Goal: Task Accomplishment & Management: Complete application form

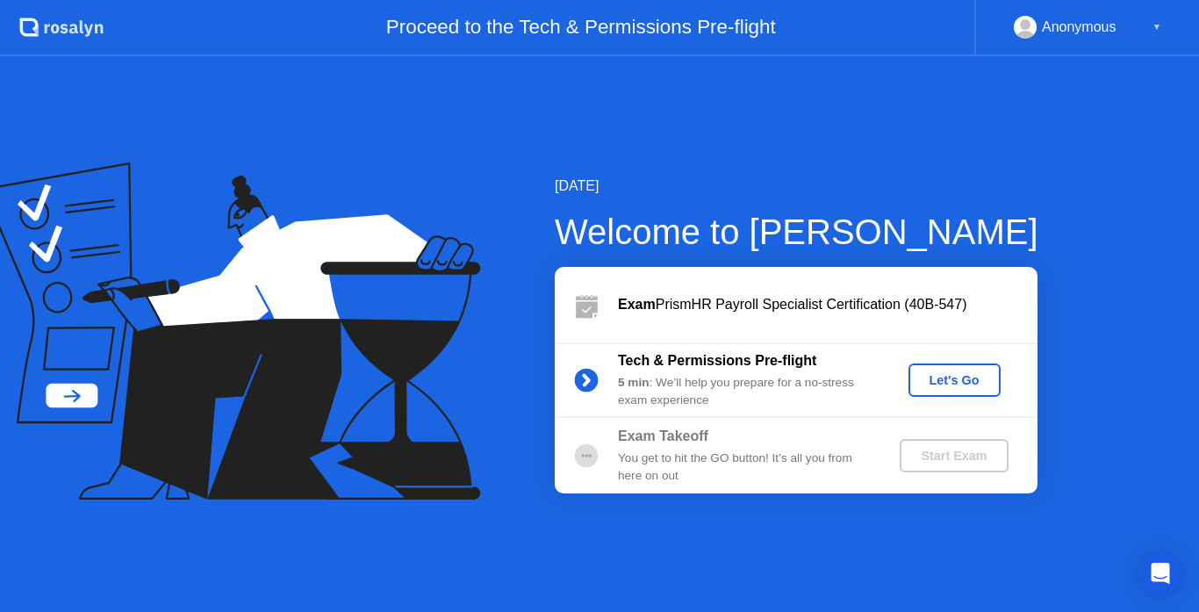
click at [1140, 22] on div "Anonymous ▼" at bounding box center [1087, 27] width 147 height 23
click at [965, 378] on div "Let's Go" at bounding box center [955, 380] width 78 height 14
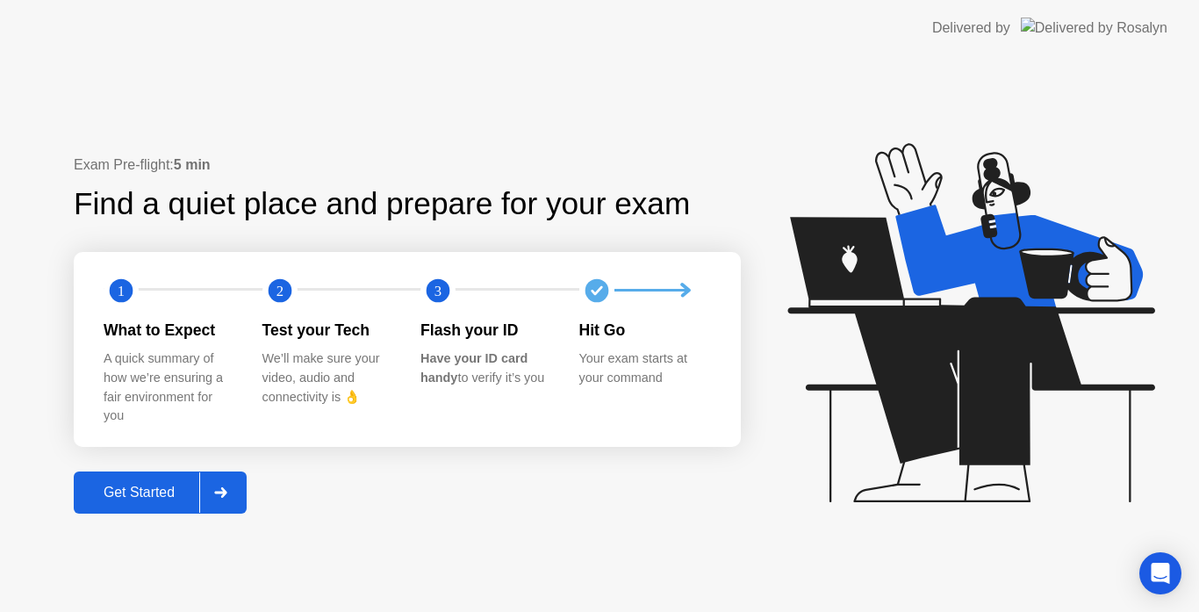
drag, startPoint x: 114, startPoint y: 497, endPoint x: 123, endPoint y: 492, distance: 9.8
click at [123, 492] on div "Get Started" at bounding box center [139, 493] width 120 height 16
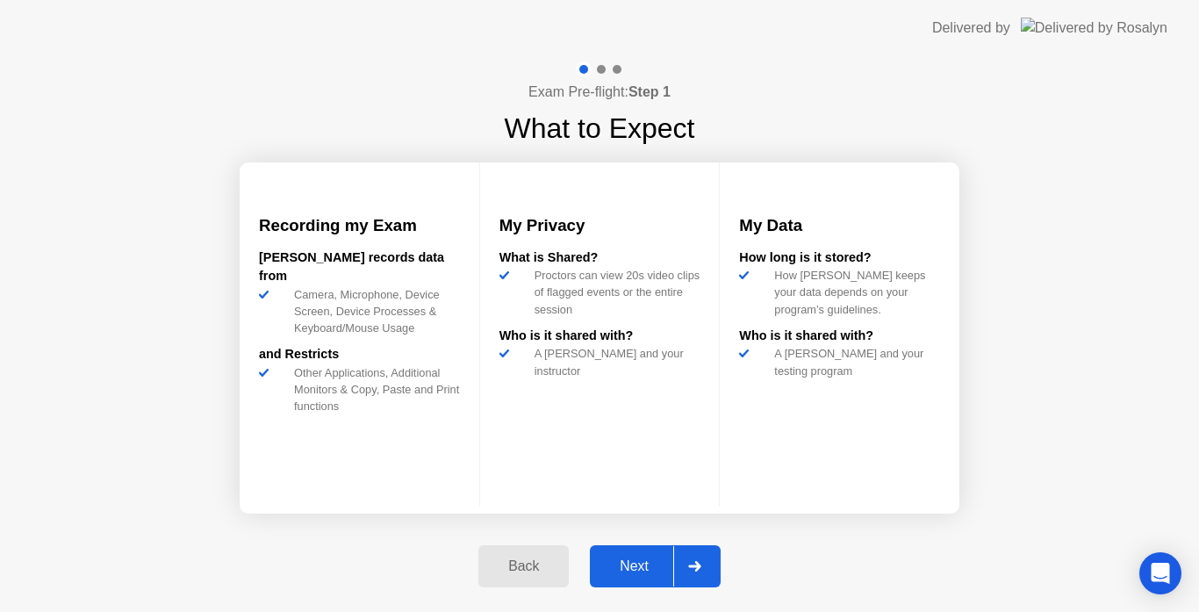
click at [629, 566] on div "Next" at bounding box center [634, 566] width 78 height 16
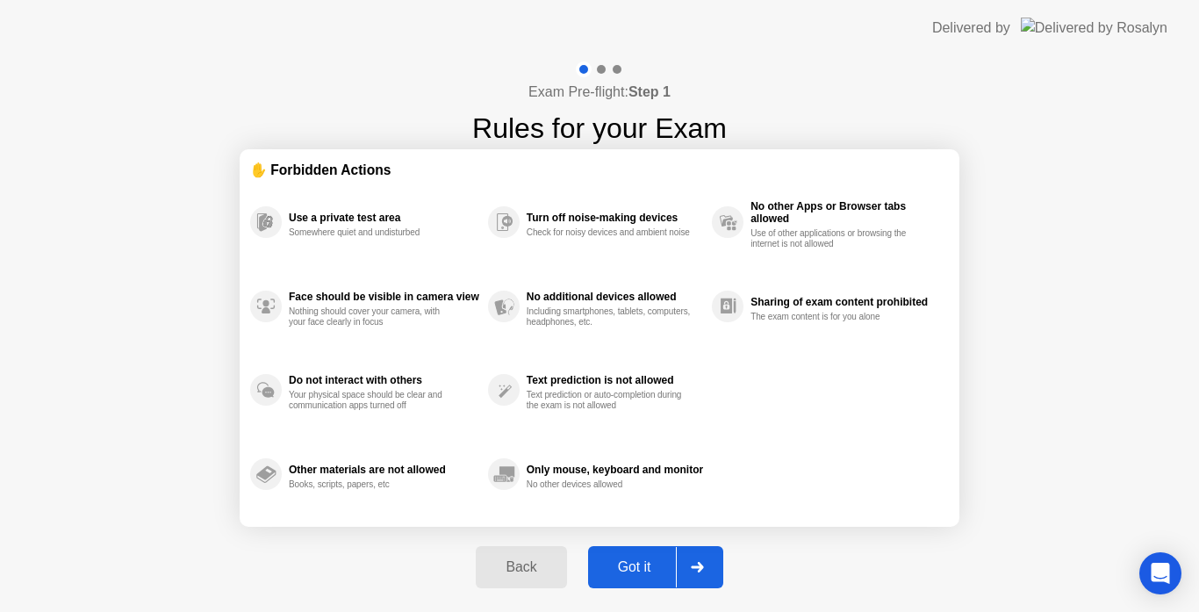
click at [646, 570] on div "Got it" at bounding box center [634, 567] width 83 height 16
select select "**********"
select select "*******"
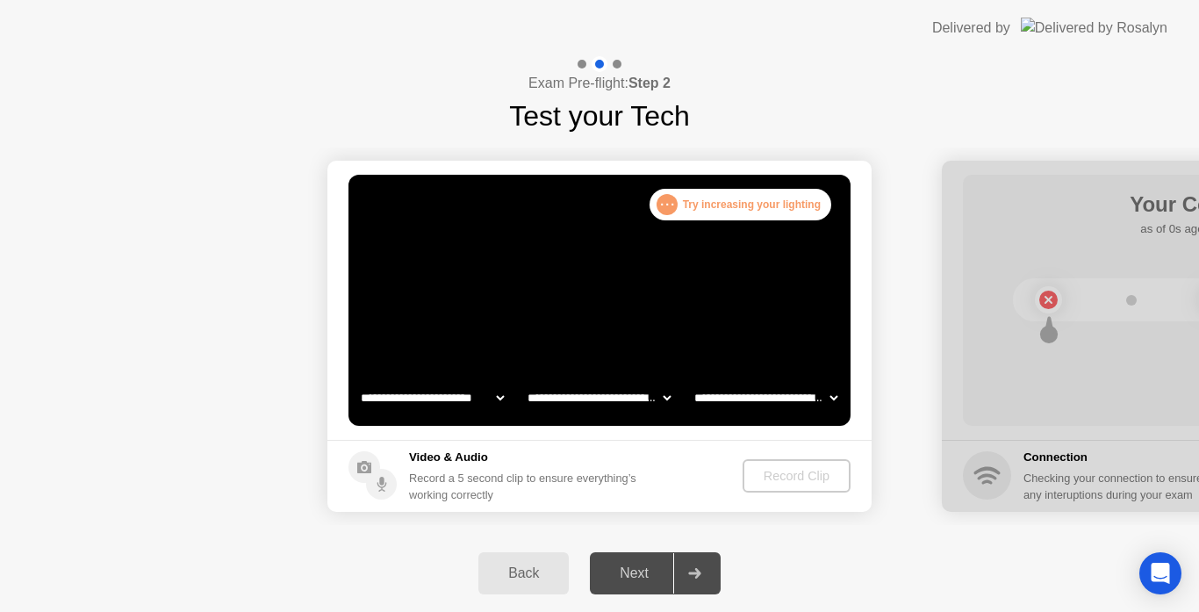
click at [651, 567] on div "Next" at bounding box center [634, 573] width 78 height 16
click at [695, 571] on icon at bounding box center [694, 573] width 13 height 11
click at [744, 399] on select "**********" at bounding box center [766, 397] width 150 height 35
click at [614, 406] on select "**********" at bounding box center [599, 397] width 150 height 35
click at [429, 386] on select "**********" at bounding box center [432, 397] width 150 height 35
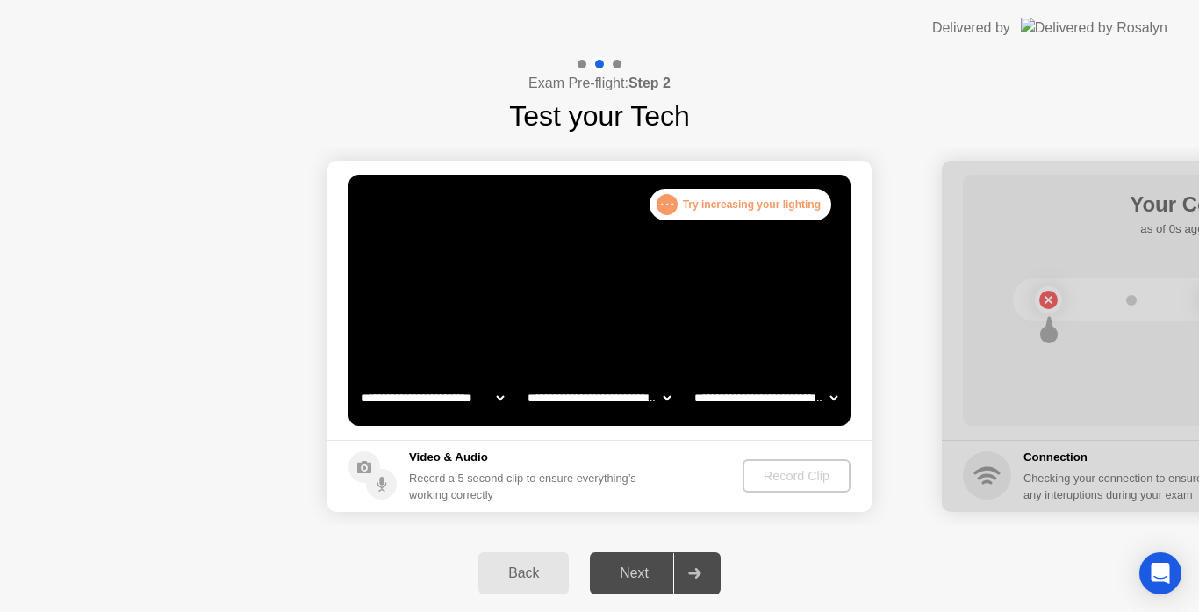
click at [844, 492] on footer "Video & Audio Record a 5 second clip to ensure everything’s working correctly R…" at bounding box center [599, 476] width 544 height 72
click at [800, 478] on div "Record Clip" at bounding box center [797, 476] width 94 height 14
click at [681, 262] on video at bounding box center [600, 300] width 502 height 251
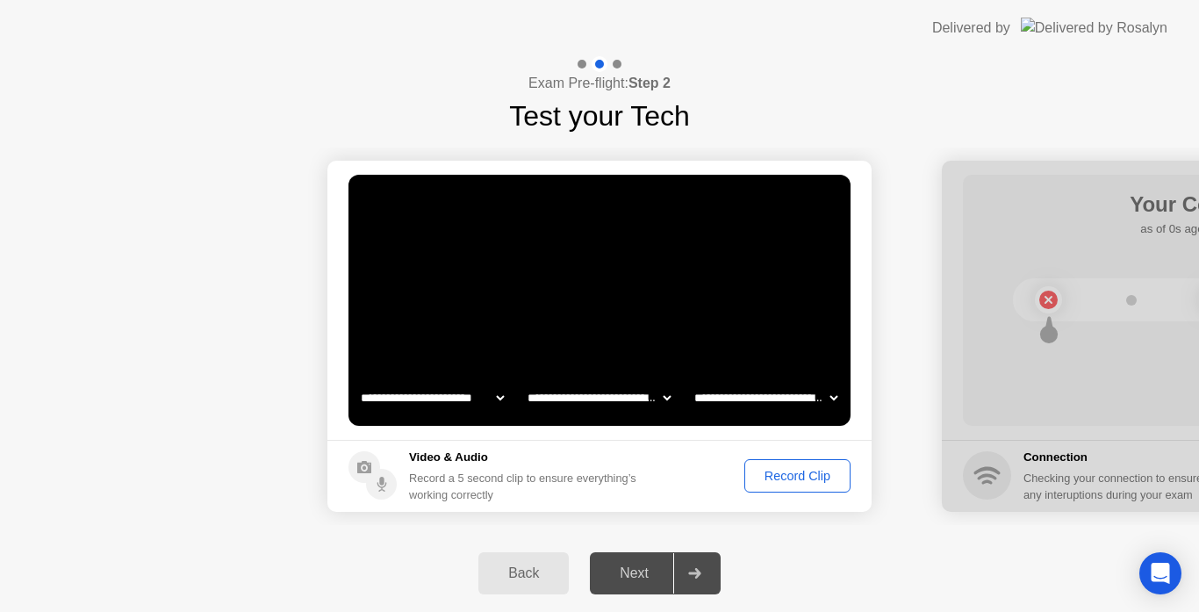
click at [807, 476] on div "Record Clip" at bounding box center [798, 476] width 94 height 14
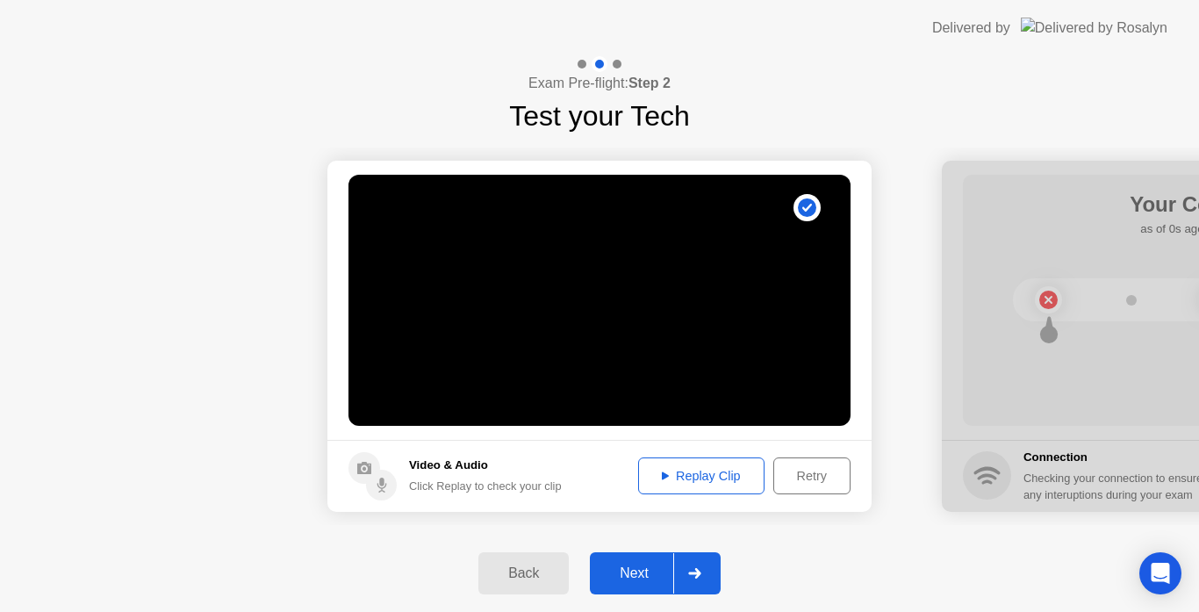
click at [688, 478] on div "Replay Clip" at bounding box center [701, 476] width 114 height 14
click at [643, 580] on div "Next" at bounding box center [634, 573] width 78 height 16
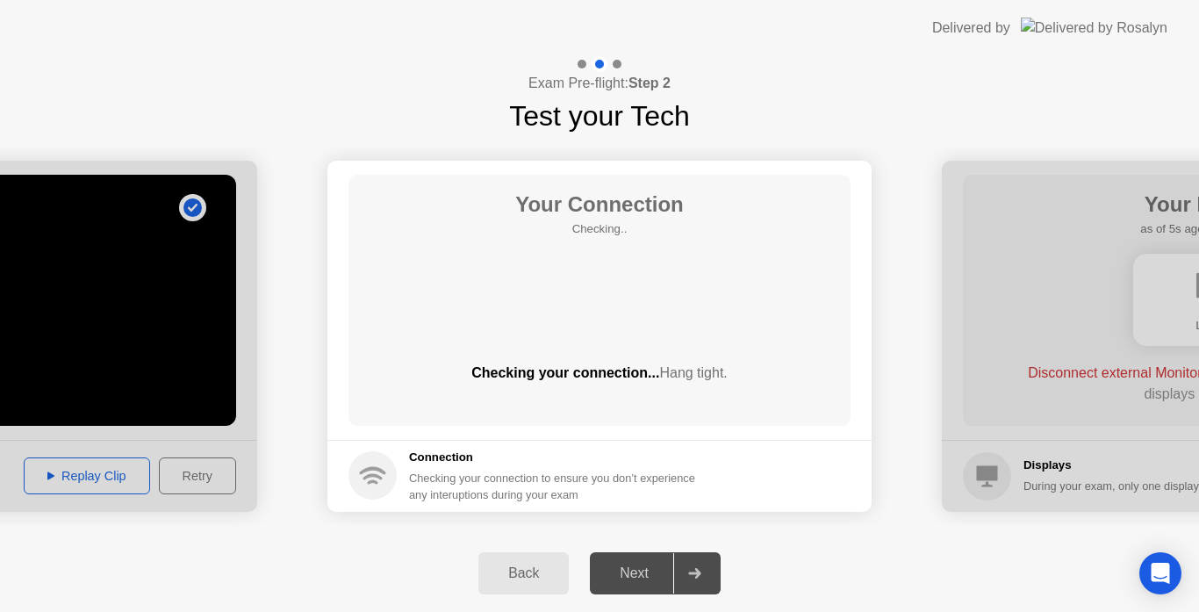
click at [447, 457] on h5 "Connection" at bounding box center [557, 458] width 297 height 18
click at [630, 571] on div "Next" at bounding box center [634, 573] width 78 height 16
click at [600, 283] on div "Your Connection Checking.. Checking your connection... Hang tight." at bounding box center [600, 300] width 502 height 251
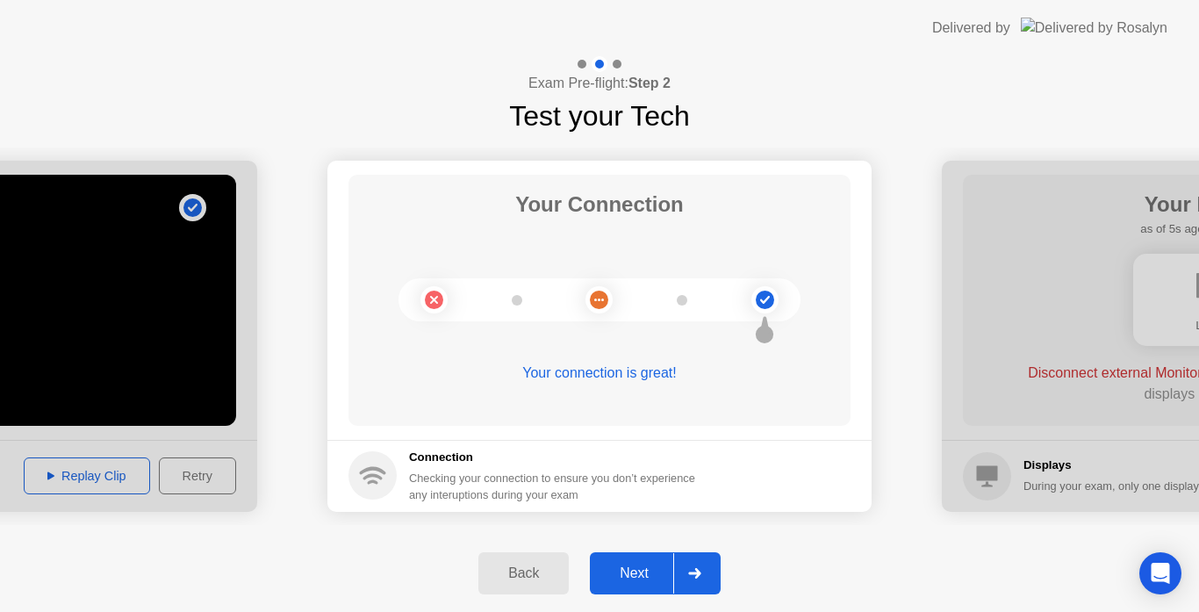
click at [651, 584] on button "Next" at bounding box center [655, 573] width 131 height 42
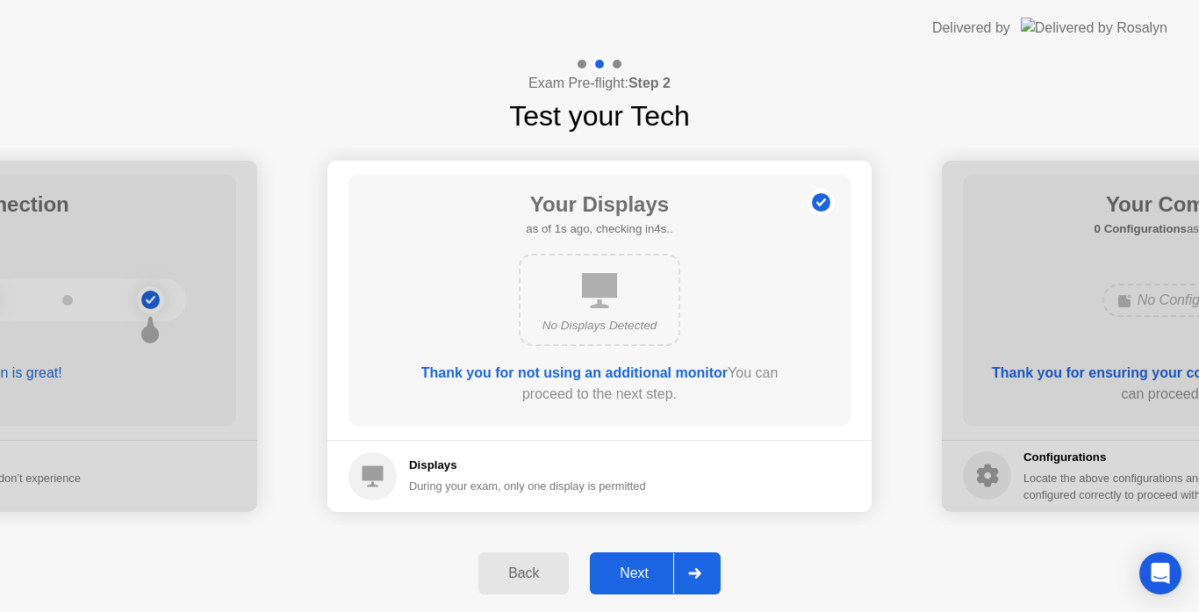
click at [623, 565] on div "Next" at bounding box center [634, 573] width 78 height 16
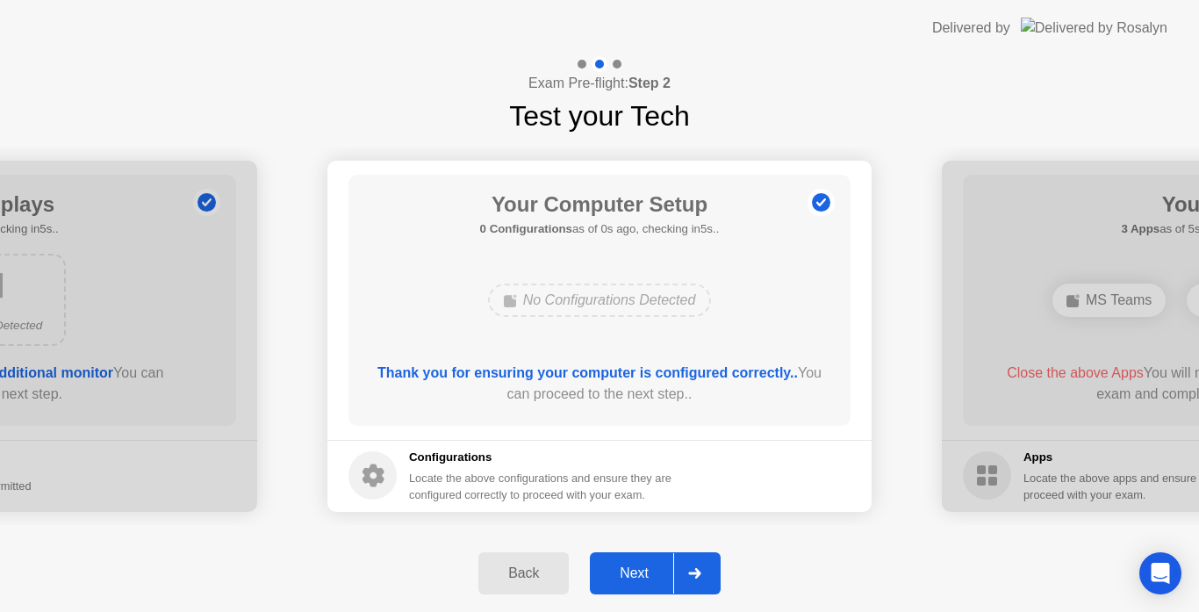
click at [645, 566] on div "Next" at bounding box center [634, 573] width 78 height 16
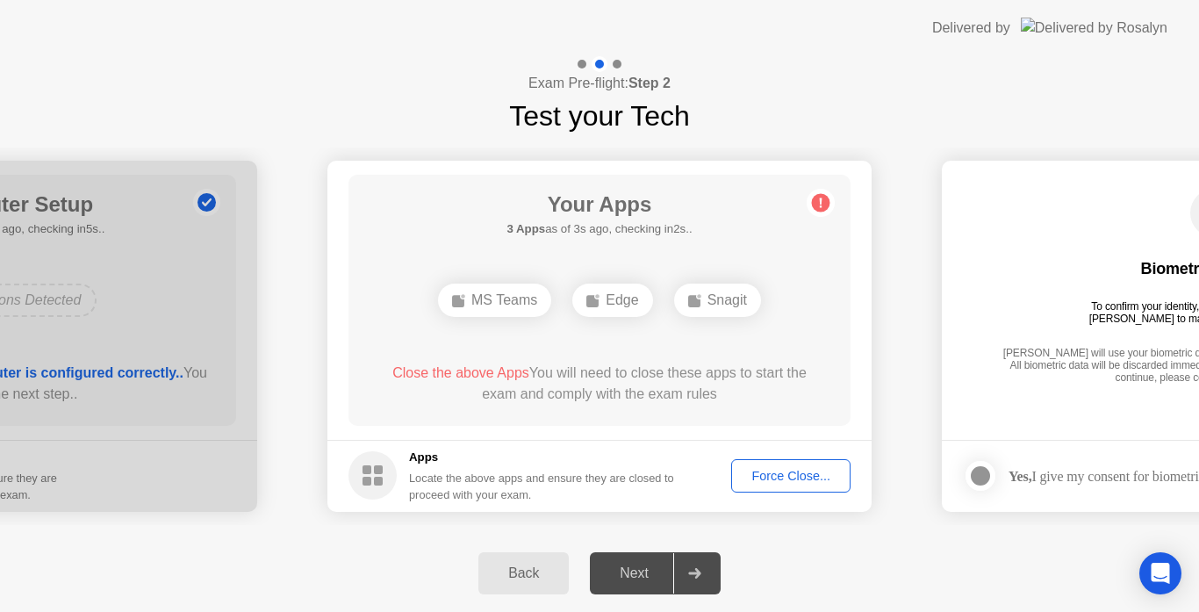
click at [456, 483] on div "Locate the above apps and ensure they are closed to proceed with your exam." at bounding box center [542, 486] width 266 height 33
click at [647, 572] on div "Next" at bounding box center [634, 573] width 78 height 16
click at [798, 471] on div "Force Close..." at bounding box center [790, 476] width 107 height 14
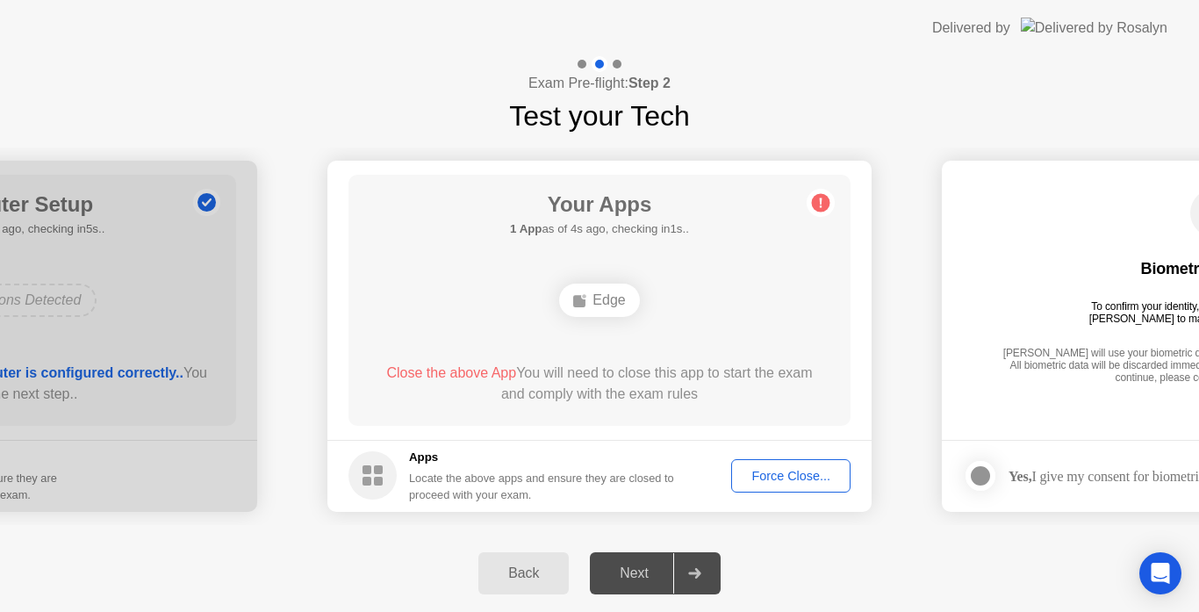
click at [801, 469] on div "Force Close..." at bounding box center [790, 476] width 107 height 14
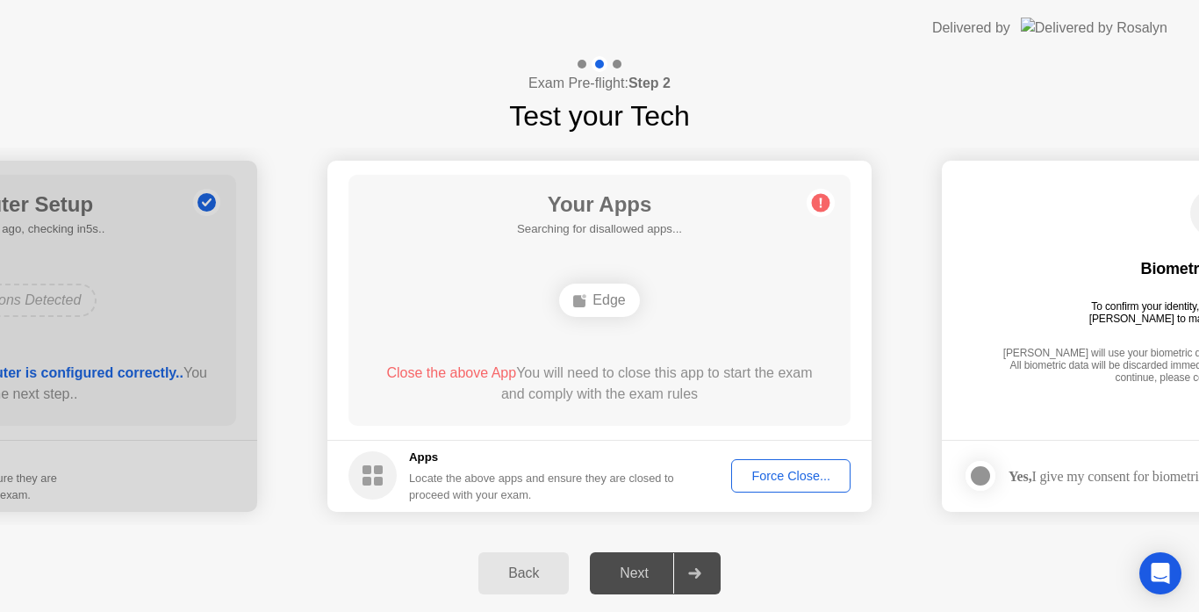
click at [613, 294] on div "Edge" at bounding box center [599, 300] width 80 height 33
click at [775, 477] on div "Force Close..." at bounding box center [790, 476] width 107 height 14
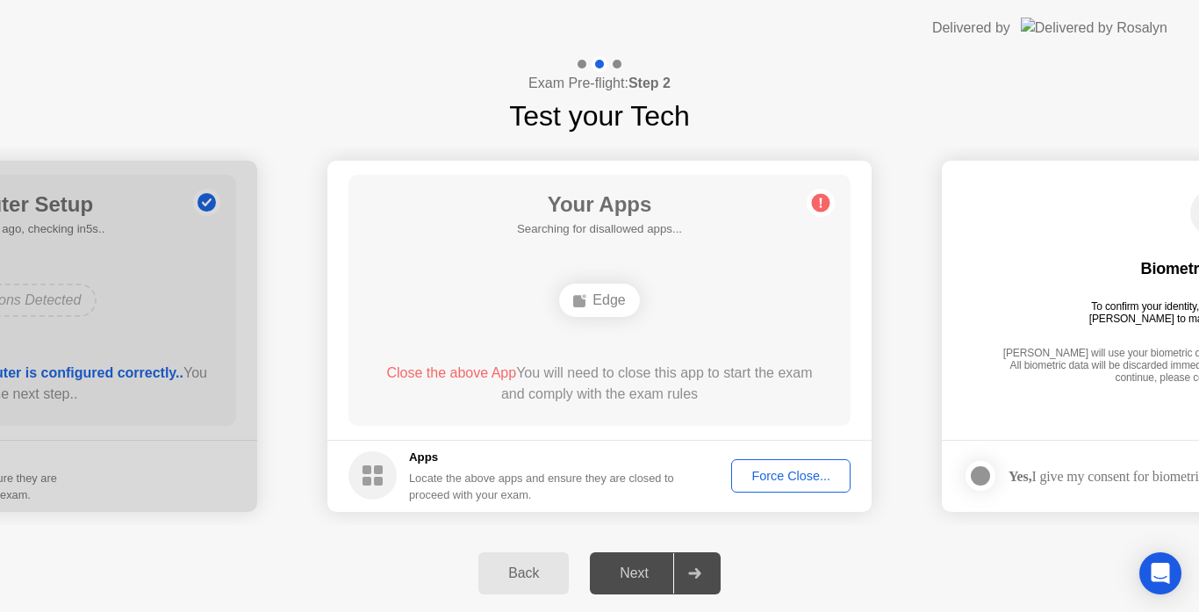
click at [623, 568] on div "Next" at bounding box center [634, 573] width 78 height 16
click at [701, 582] on div at bounding box center [694, 573] width 42 height 40
click at [770, 479] on div "Force Close..." at bounding box center [790, 476] width 107 height 14
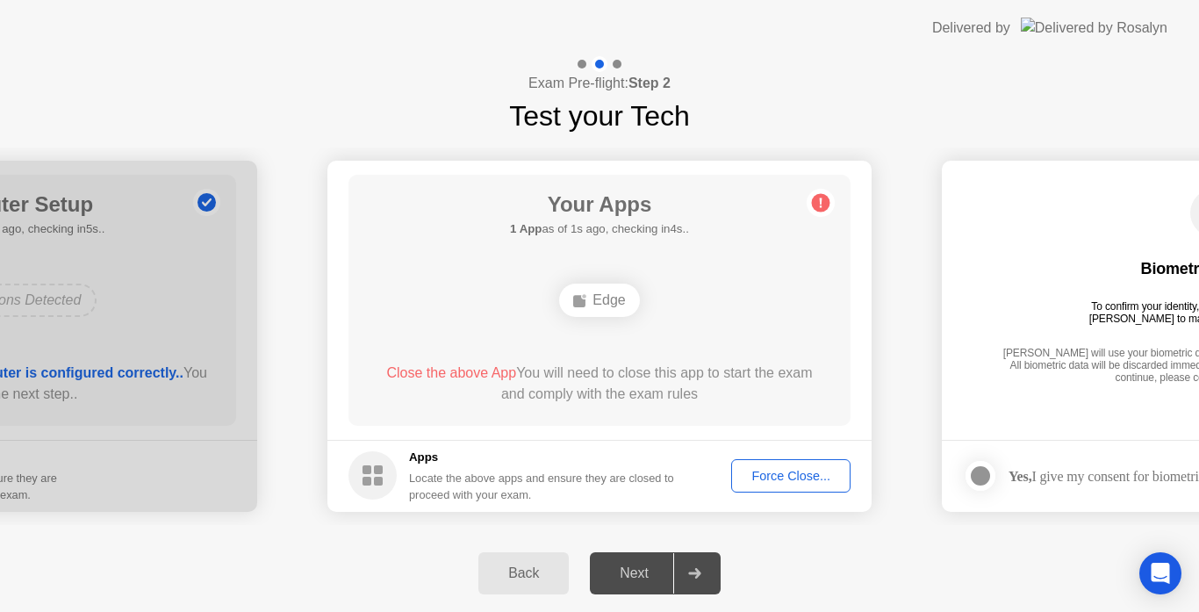
drag, startPoint x: 1028, startPoint y: 212, endPoint x: 1038, endPoint y: 207, distance: 10.6
click at [1036, 209] on div "Biometrics Consent To confirm your identity, your testing program requires [PER…" at bounding box center [1214, 288] width 502 height 226
click at [600, 298] on div "Edge" at bounding box center [599, 300] width 80 height 33
click at [806, 476] on div "Force Close..." at bounding box center [790, 476] width 107 height 14
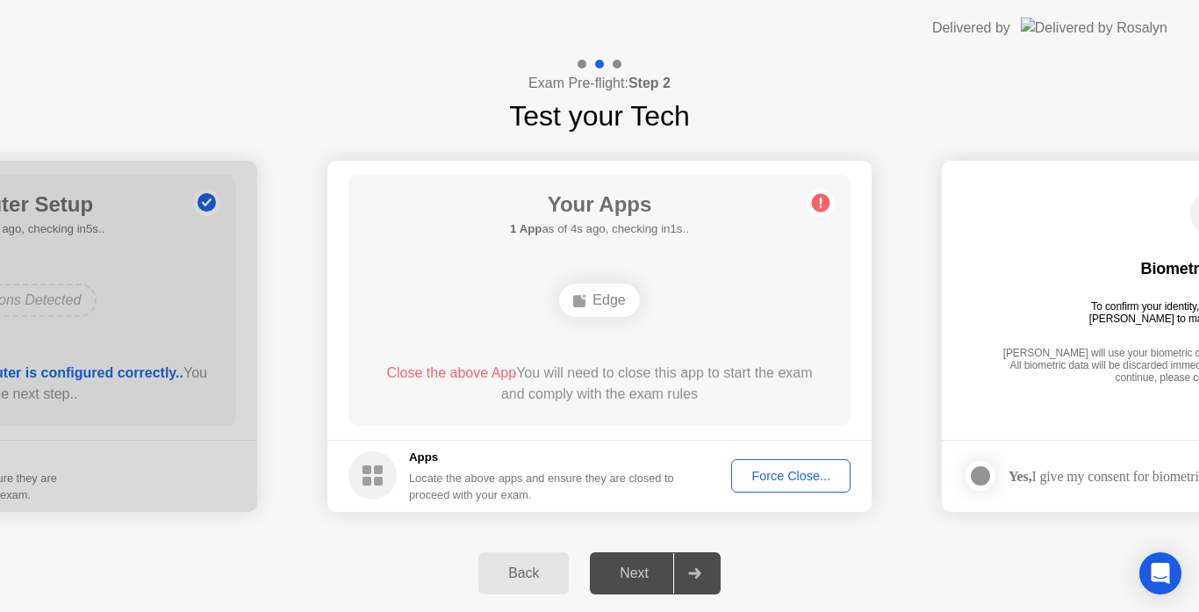
click at [612, 308] on div "Edge" at bounding box center [599, 300] width 80 height 33
click at [831, 571] on div "Back Next" at bounding box center [599, 573] width 1199 height 77
click at [629, 578] on div "Next" at bounding box center [634, 573] width 78 height 16
drag, startPoint x: 767, startPoint y: 478, endPoint x: 767, endPoint y: 499, distance: 20.2
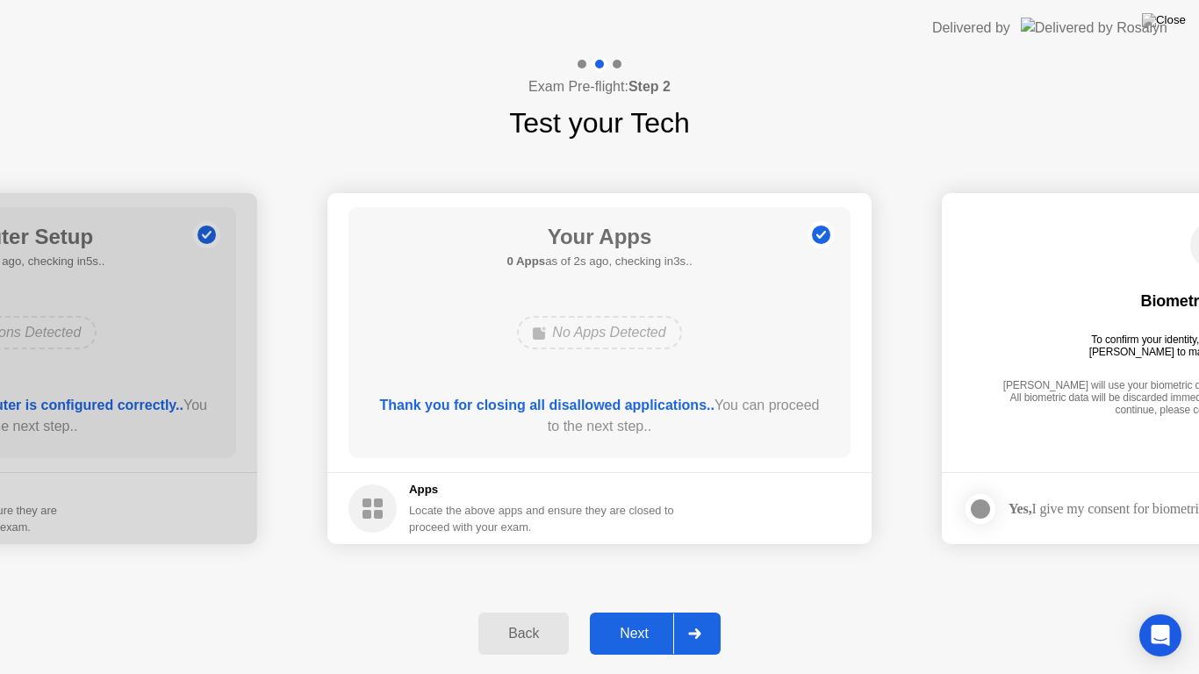
click at [640, 611] on div "Next" at bounding box center [634, 634] width 78 height 16
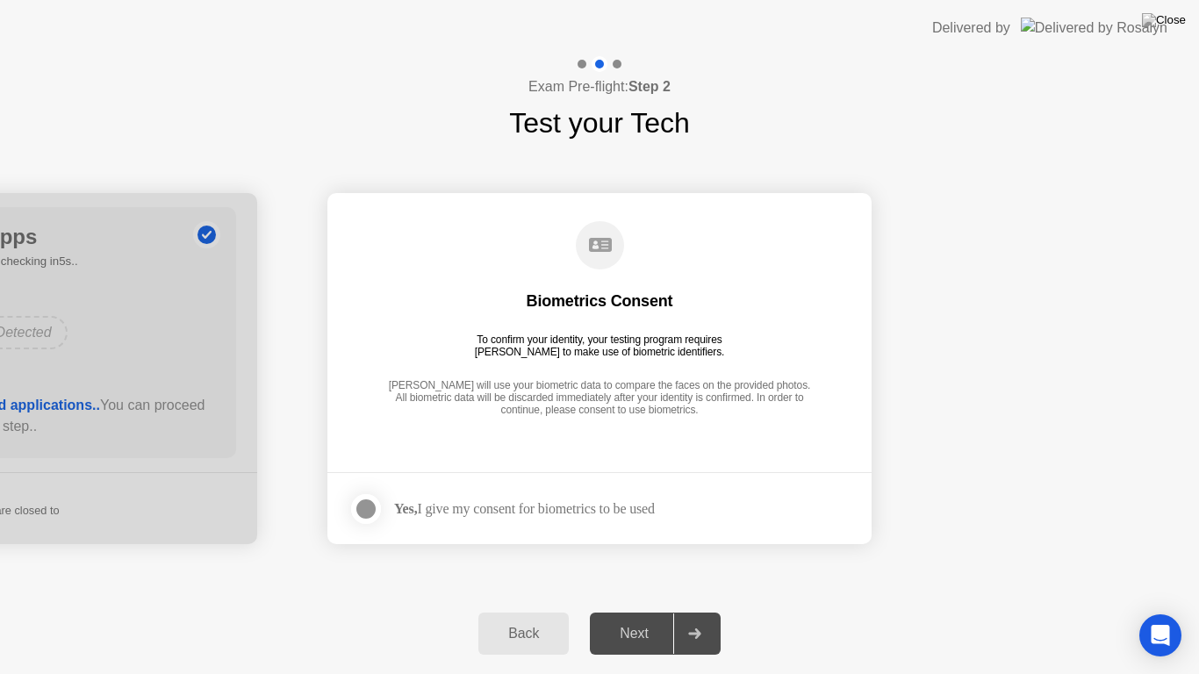
click at [369, 509] on div at bounding box center [366, 509] width 21 height 21
click at [645, 611] on div "Next" at bounding box center [634, 634] width 78 height 16
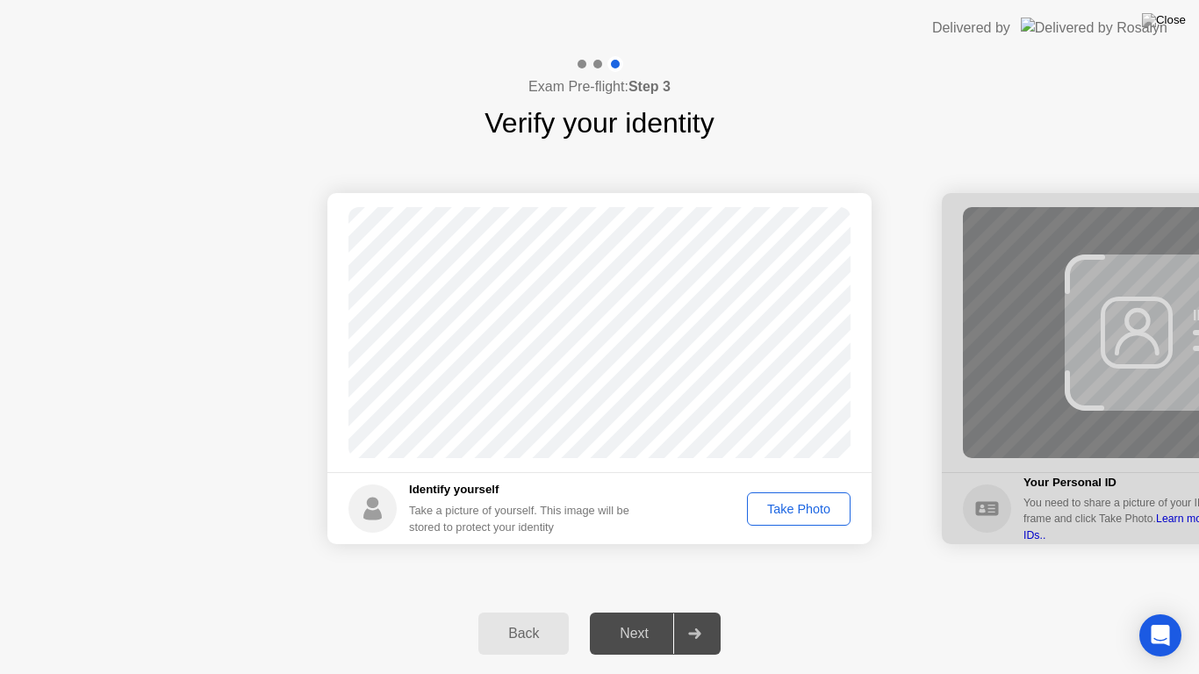
click at [797, 506] on div "Take Photo" at bounding box center [798, 509] width 91 height 14
click at [636, 611] on div "Next" at bounding box center [634, 634] width 78 height 16
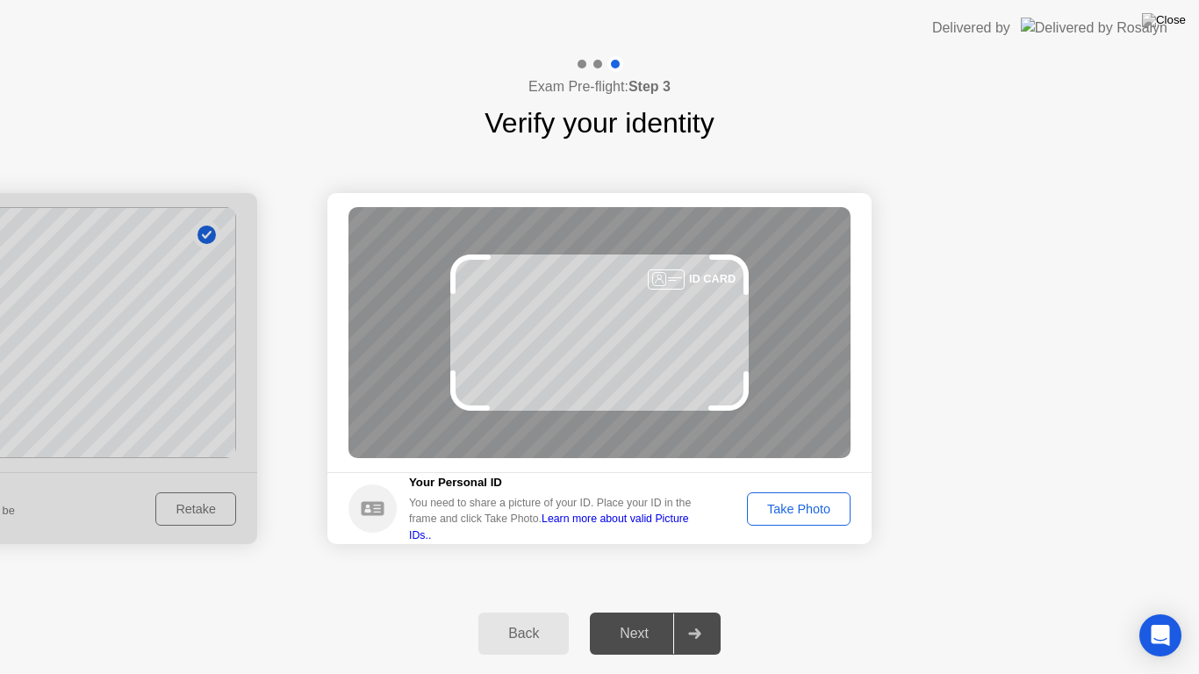
click at [788, 502] on div "Take Photo" at bounding box center [798, 509] width 91 height 14
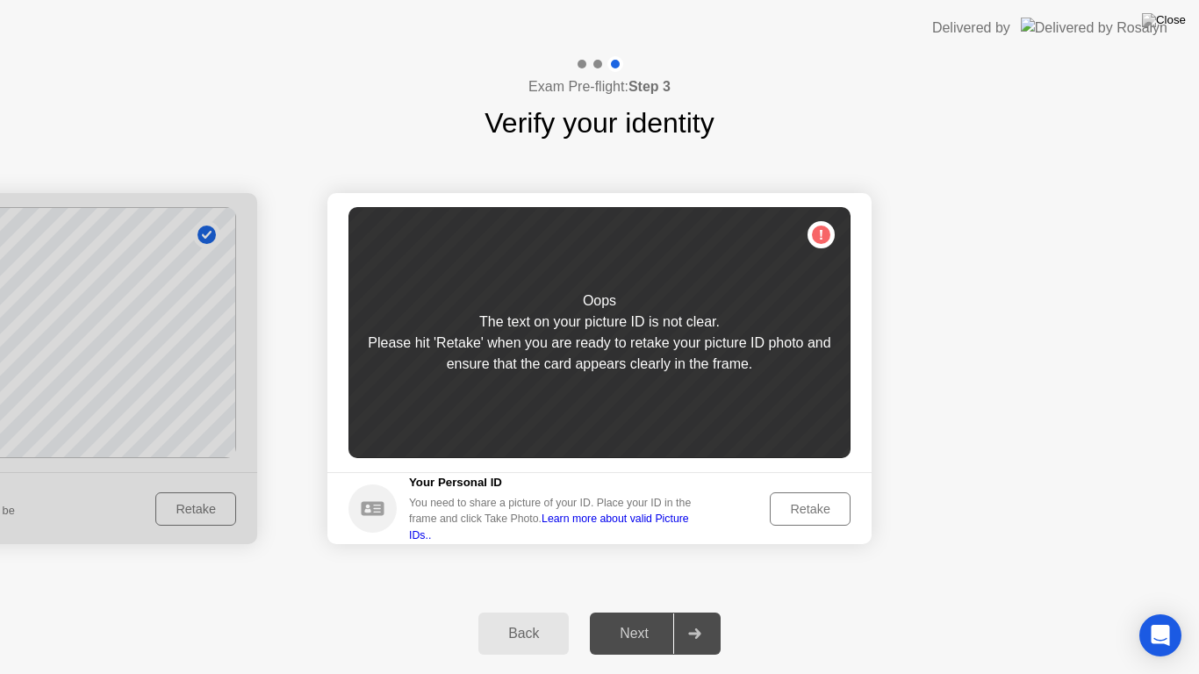
click at [788, 502] on div "Retake" at bounding box center [810, 509] width 68 height 14
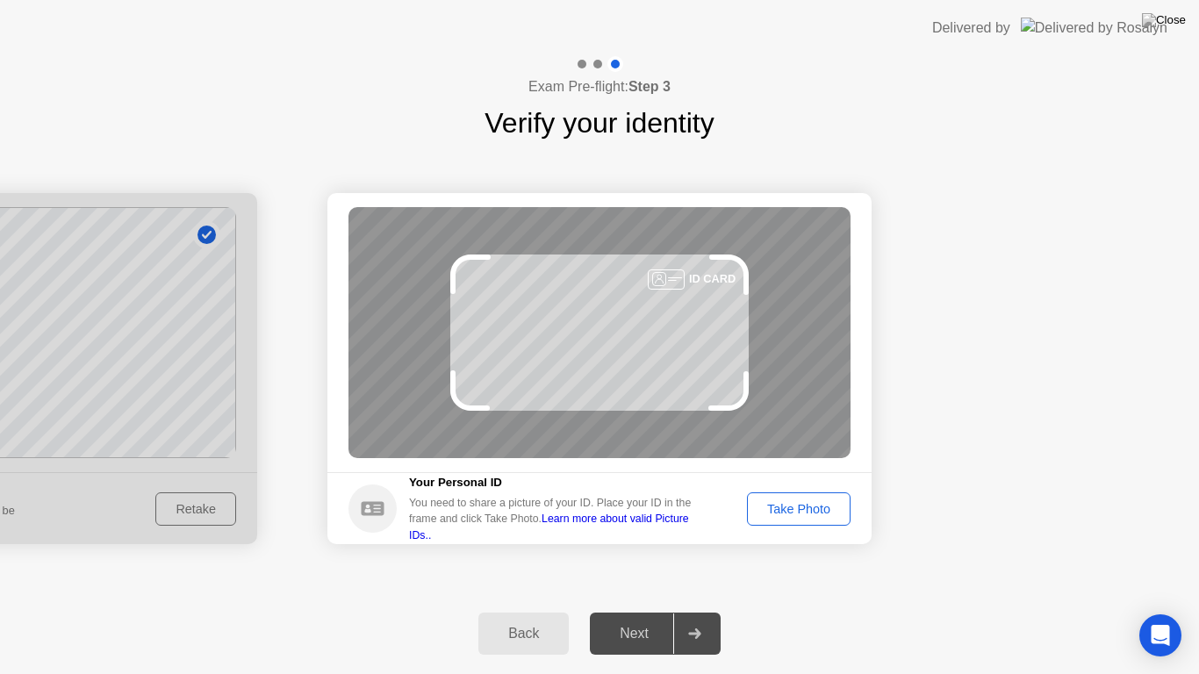
click at [788, 502] on div "Take Photo" at bounding box center [798, 509] width 91 height 14
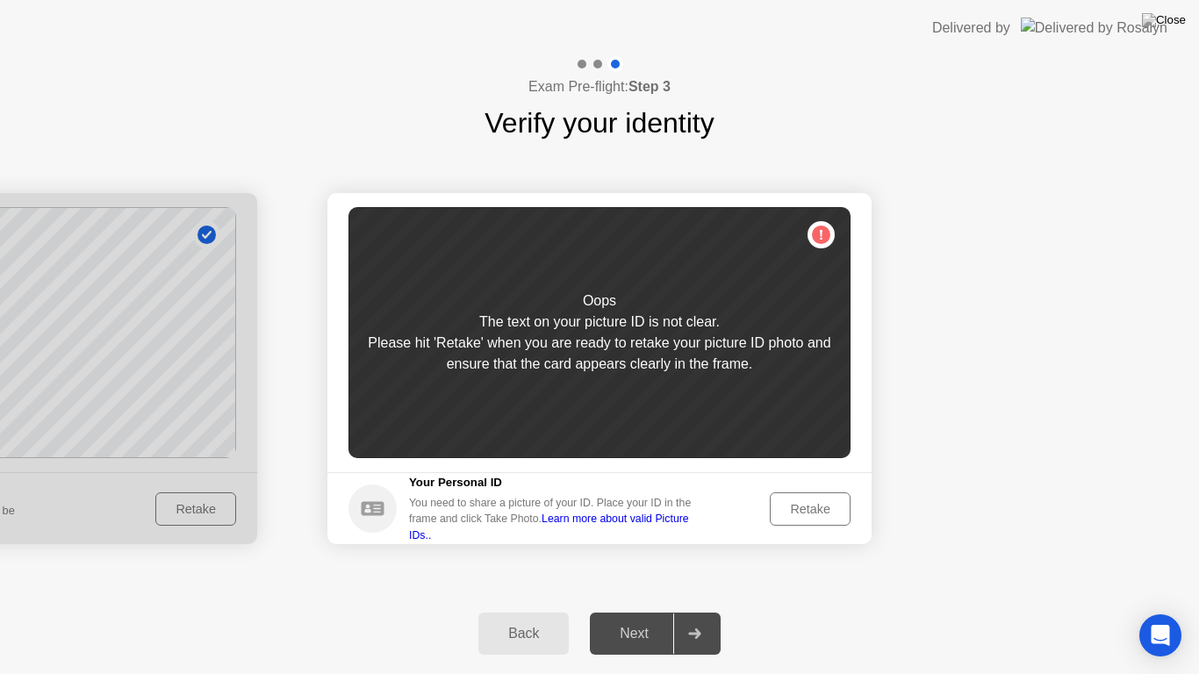
click at [788, 502] on div "Retake" at bounding box center [810, 509] width 68 height 14
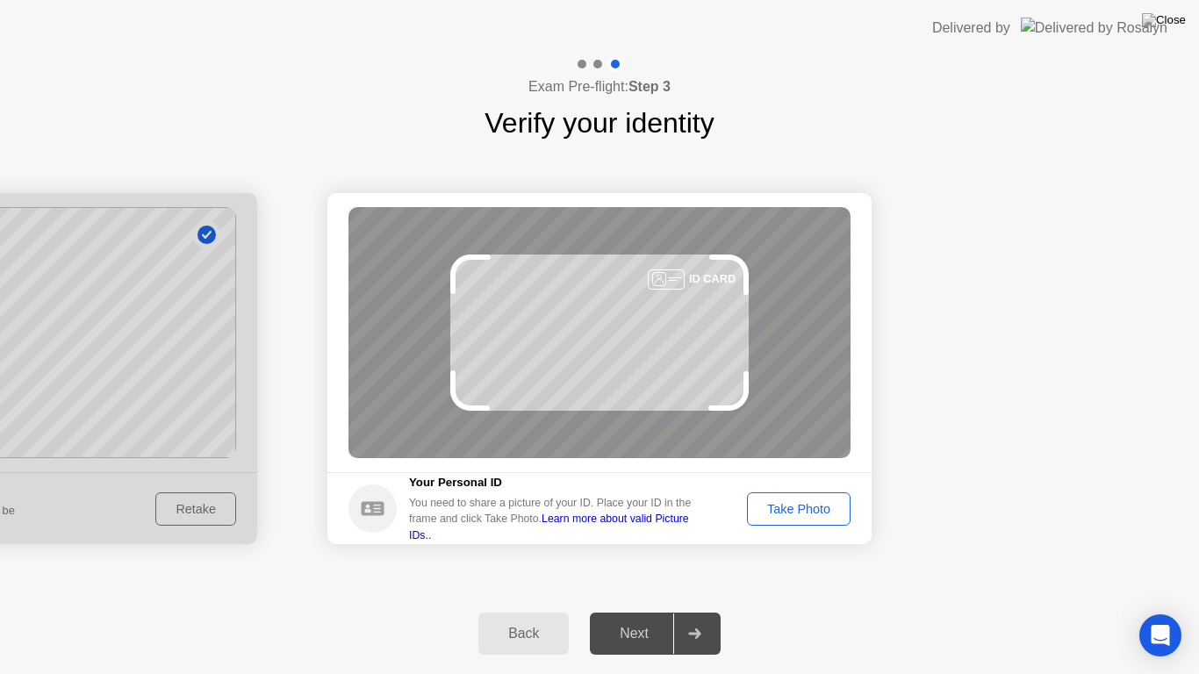
click at [788, 502] on div "Take Photo" at bounding box center [798, 509] width 91 height 14
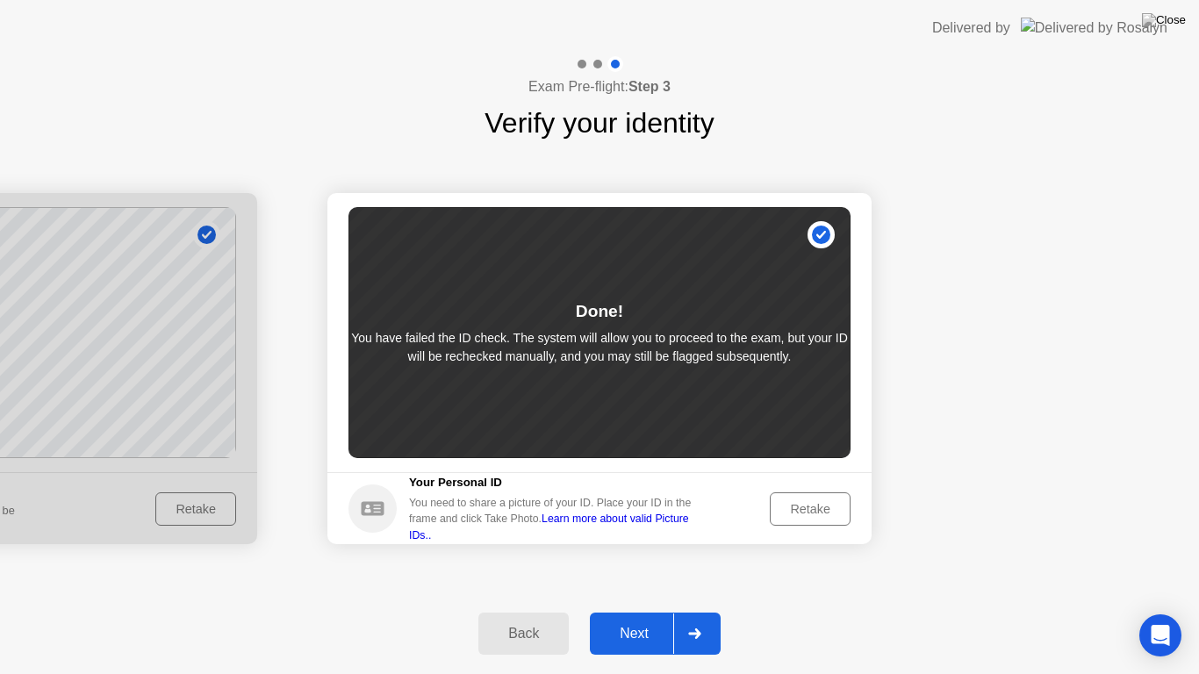
click at [632, 611] on button "Next" at bounding box center [655, 634] width 131 height 42
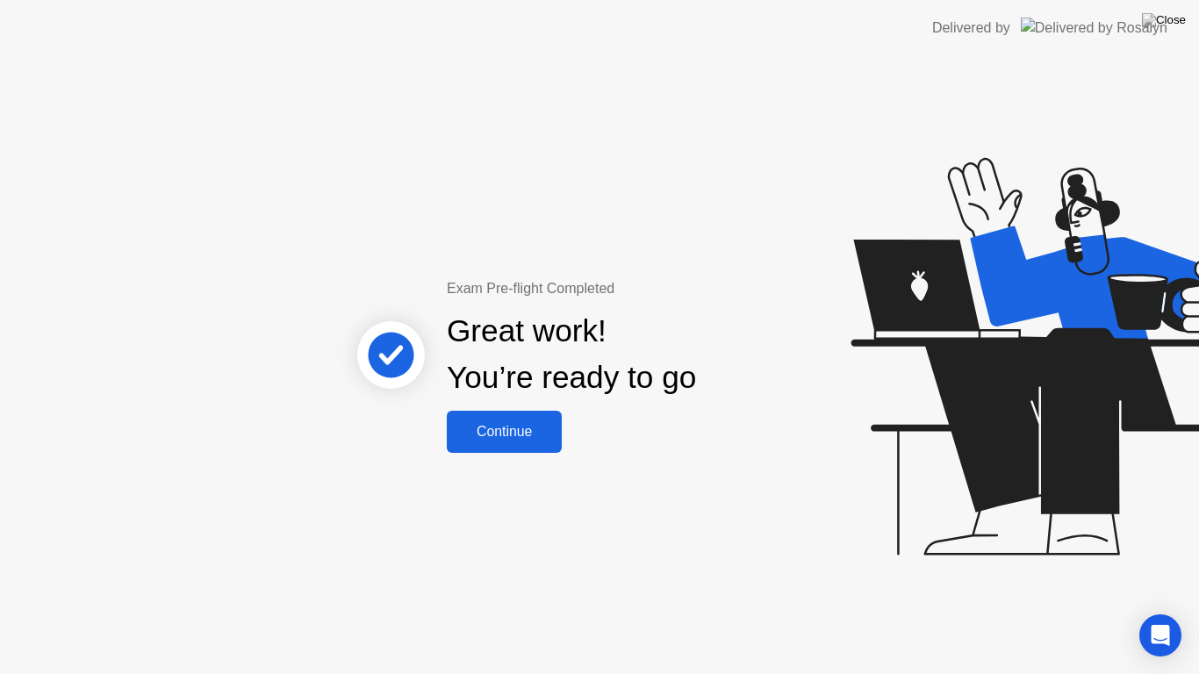
click at [530, 434] on div "Continue" at bounding box center [504, 432] width 104 height 16
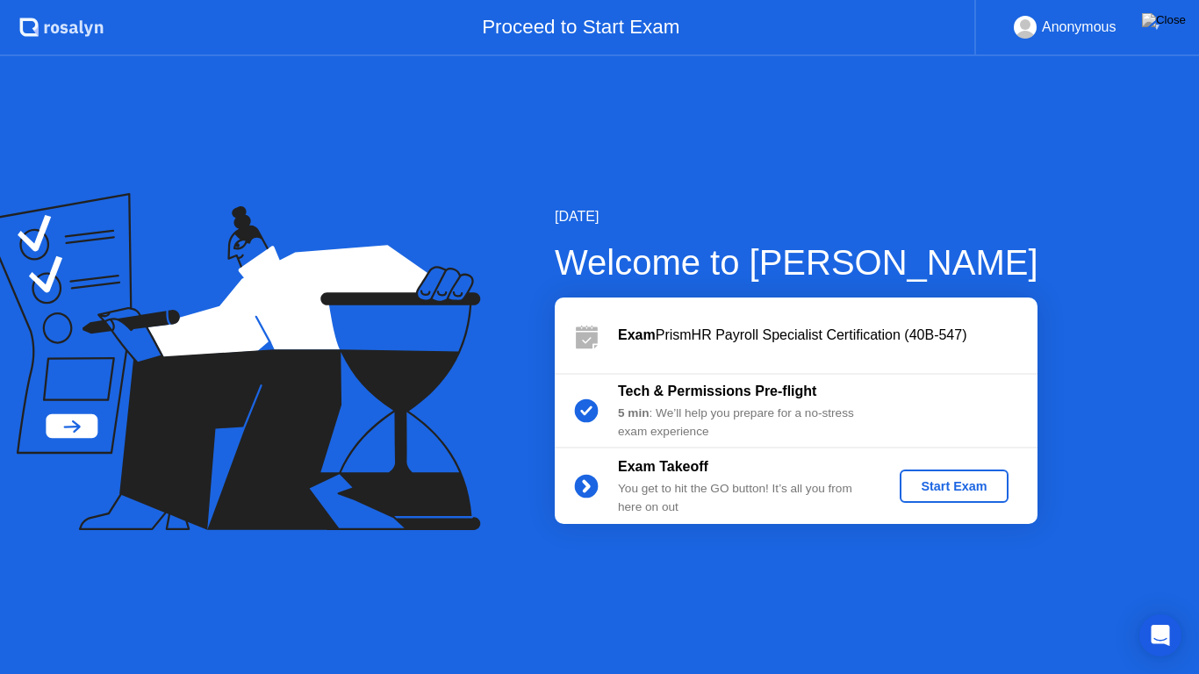
click at [980, 487] on div "Start Exam" at bounding box center [954, 486] width 94 height 14
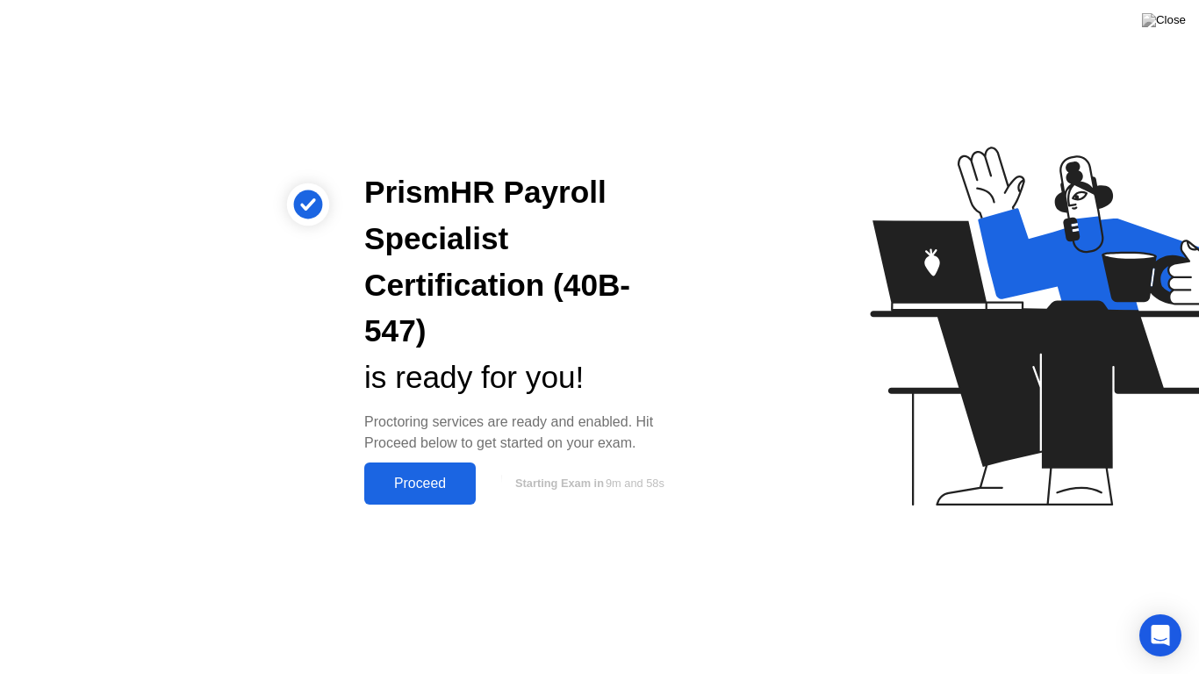
click at [444, 476] on div "Proceed" at bounding box center [420, 484] width 101 height 16
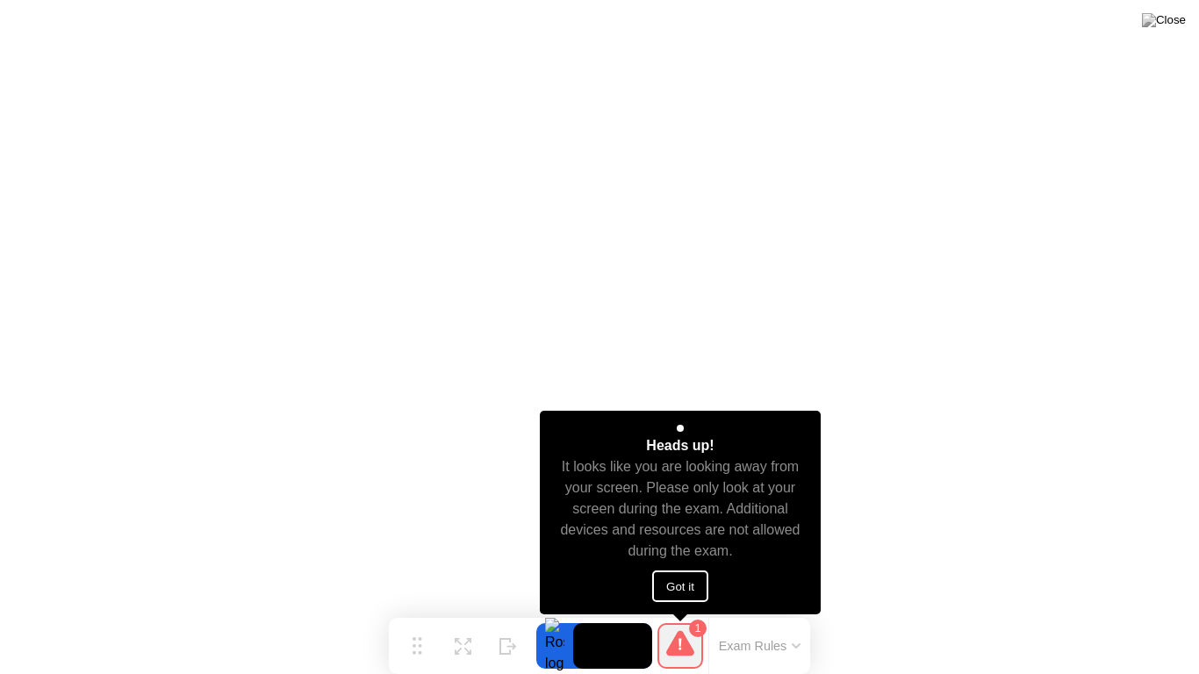
click at [669, 594] on button "Got it" at bounding box center [680, 587] width 56 height 32
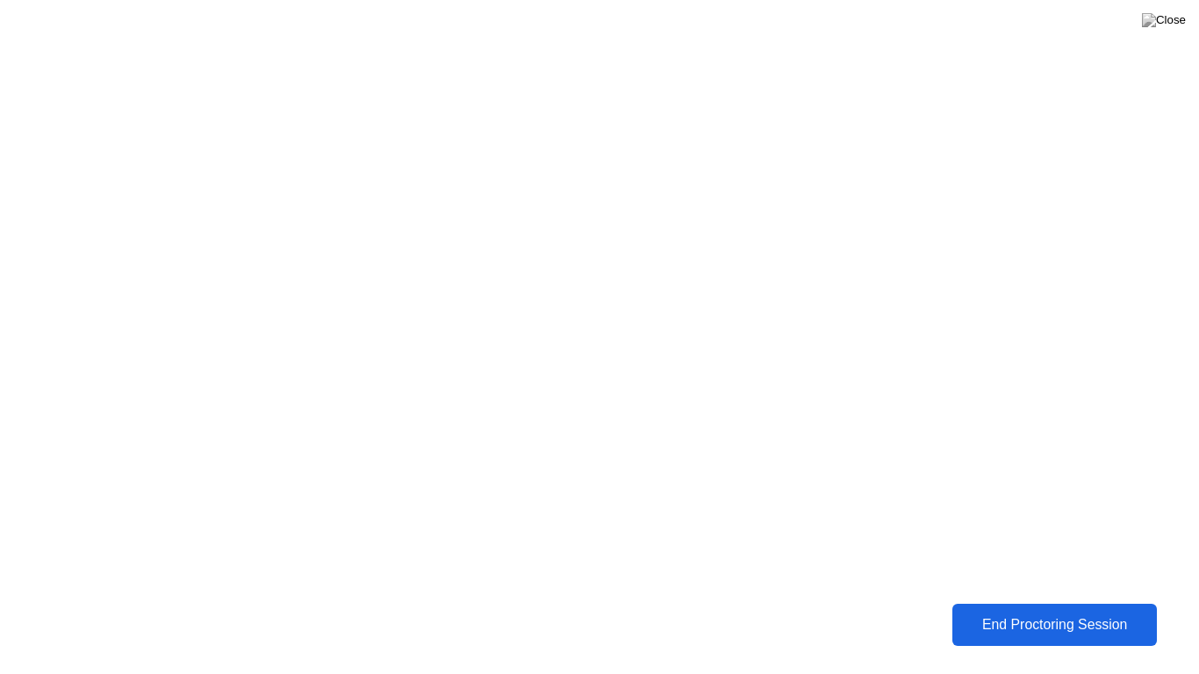
click at [1069, 611] on div "End Proctoring Session" at bounding box center [1055, 625] width 194 height 16
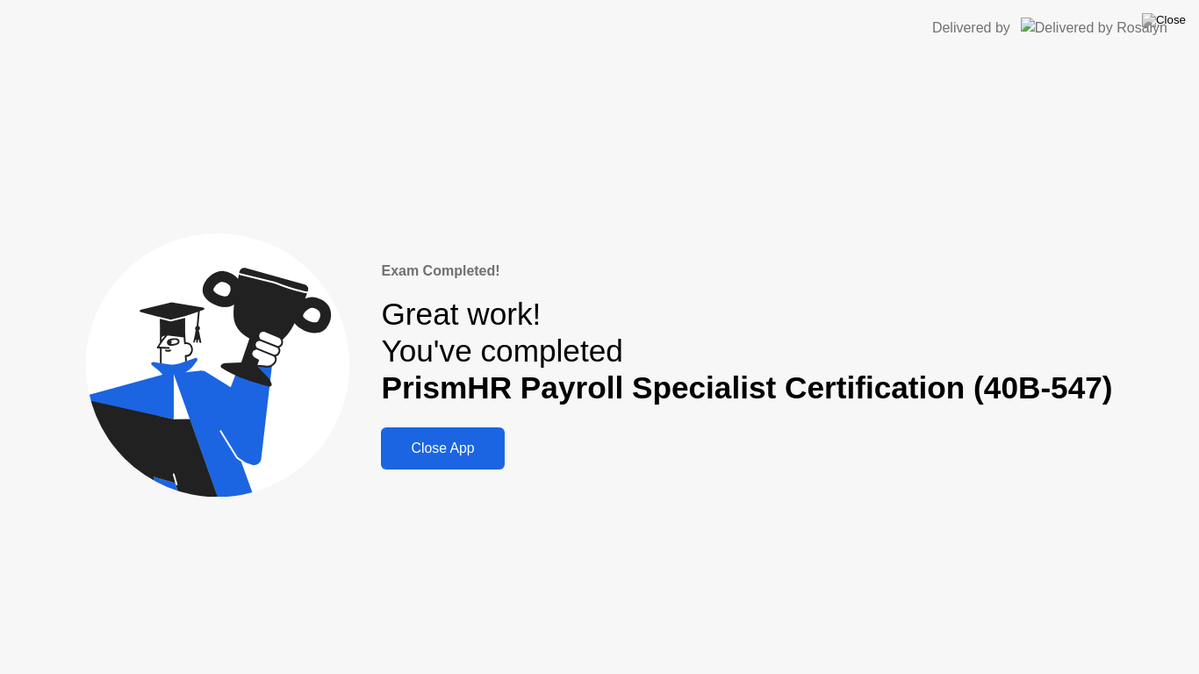
click at [470, 451] on div "Close App" at bounding box center [442, 449] width 112 height 16
